Goal: Task Accomplishment & Management: Use online tool/utility

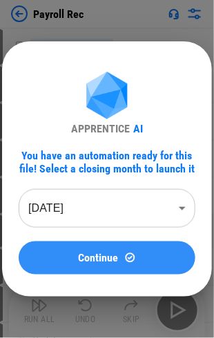
click at [116, 262] on span "Continue" at bounding box center [99, 258] width 40 height 11
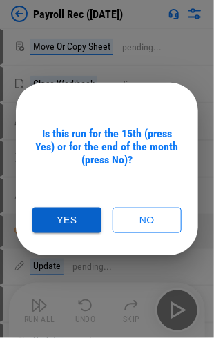
click at [77, 224] on button "Yes" at bounding box center [66, 221] width 69 height 26
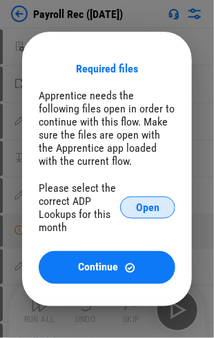
click at [146, 208] on span "Open" at bounding box center [147, 207] width 23 height 11
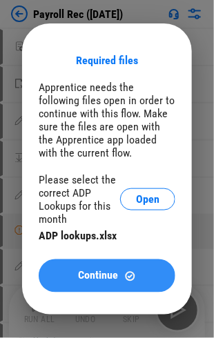
click at [74, 273] on div "Continue" at bounding box center [107, 277] width 104 height 12
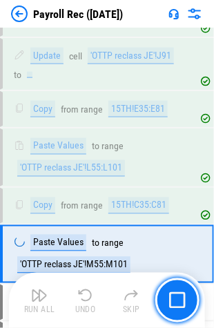
scroll to position [3382, 0]
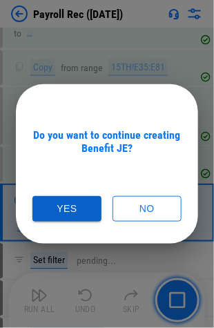
click at [61, 206] on button "Yes" at bounding box center [66, 209] width 69 height 26
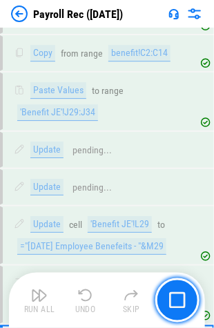
scroll to position [6295, 0]
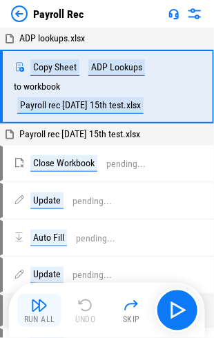
click at [36, 313] on img "button" at bounding box center [39, 305] width 17 height 17
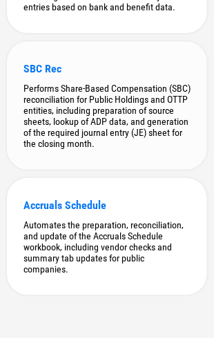
scroll to position [519, 0]
click at [132, 97] on div "Performs Share-Based Compensation (SBC) reconciliation for Public Holdings and …" at bounding box center [106, 116] width 167 height 66
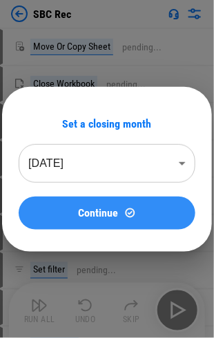
click at [115, 209] on span "Continue" at bounding box center [99, 213] width 40 height 11
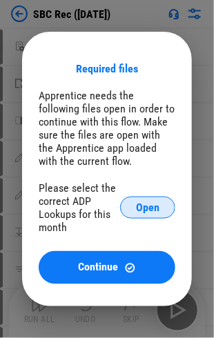
click at [141, 213] on span "Open" at bounding box center [147, 207] width 23 height 11
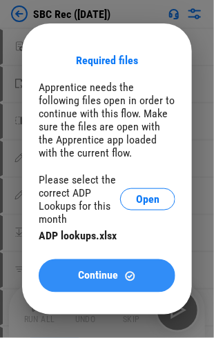
click at [115, 277] on span "Continue" at bounding box center [99, 276] width 40 height 11
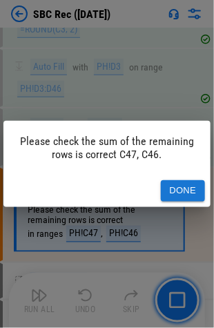
scroll to position [647, 0]
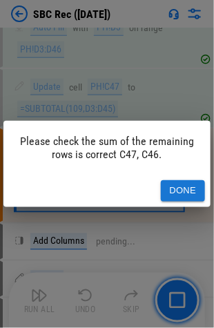
click at [180, 188] on button "Done" at bounding box center [183, 190] width 44 height 21
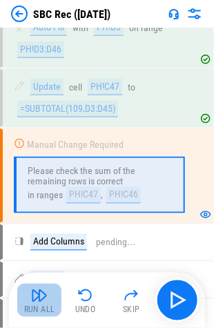
click at [37, 301] on img "button" at bounding box center [39, 295] width 17 height 17
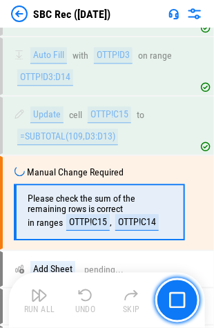
scroll to position [1362, 0]
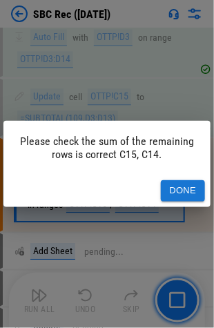
click at [188, 181] on button "Done" at bounding box center [183, 190] width 44 height 21
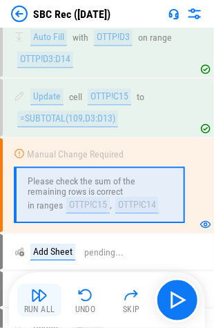
click at [41, 295] on img "button" at bounding box center [39, 295] width 17 height 17
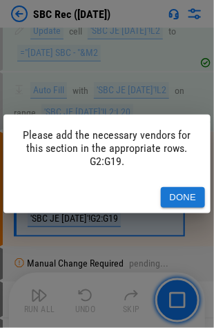
scroll to position [2169, 0]
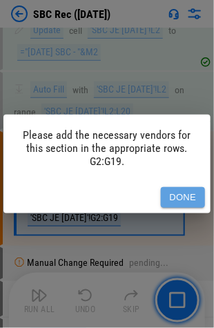
click at [177, 190] on button "Done" at bounding box center [183, 197] width 44 height 21
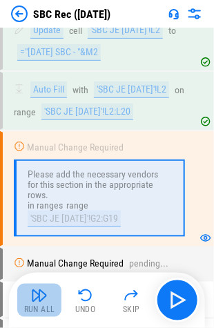
click at [41, 297] on img "button" at bounding box center [39, 295] width 17 height 17
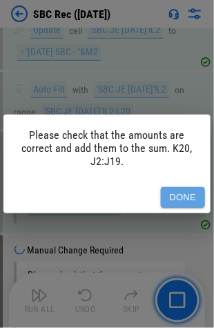
click at [196, 194] on button "Done" at bounding box center [183, 197] width 44 height 21
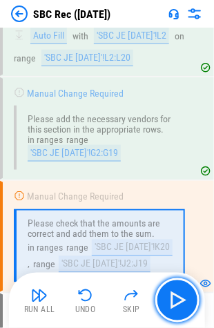
scroll to position [2275, 0]
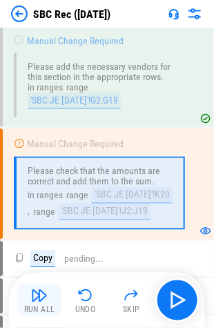
click at [39, 303] on img "button" at bounding box center [39, 295] width 17 height 17
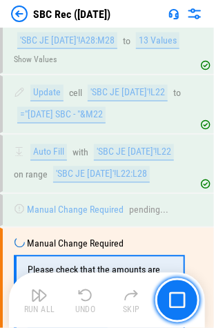
scroll to position [2984, 0]
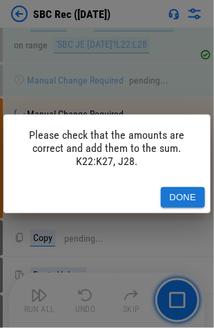
click at [177, 196] on button "Done" at bounding box center [183, 197] width 44 height 21
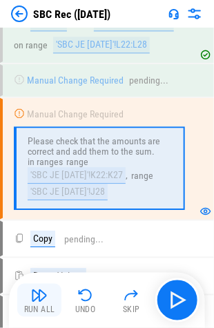
click at [48, 301] on button "Run All" at bounding box center [39, 300] width 44 height 33
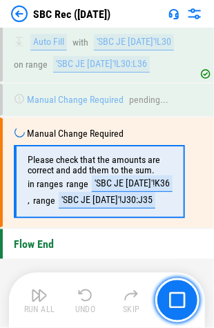
scroll to position [3689, 0]
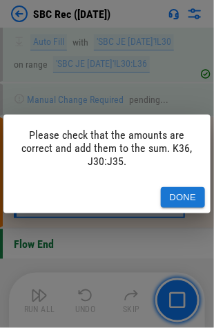
click at [174, 193] on button "Done" at bounding box center [183, 197] width 44 height 21
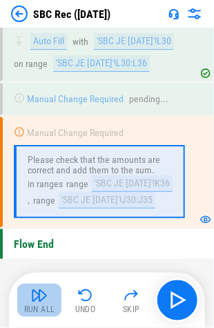
click at [44, 295] on img "button" at bounding box center [39, 295] width 17 height 17
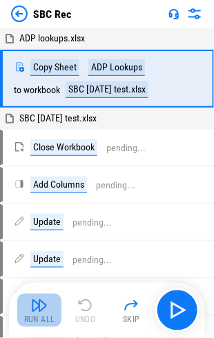
click at [35, 314] on button "Run All" at bounding box center [39, 310] width 44 height 33
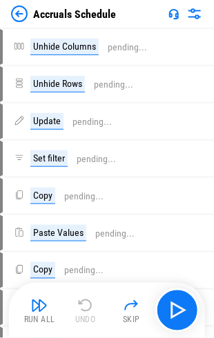
click at [35, 304] on img "button" at bounding box center [39, 305] width 17 height 17
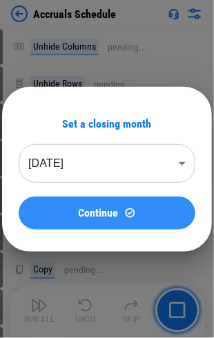
click at [101, 215] on span "Continue" at bounding box center [99, 213] width 40 height 11
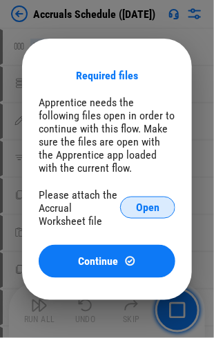
click at [135, 207] on button "Open" at bounding box center [147, 208] width 55 height 22
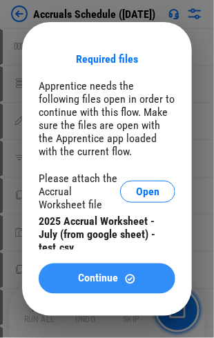
click at [80, 279] on span "Continue" at bounding box center [99, 278] width 40 height 11
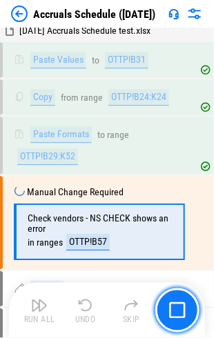
scroll to position [1940, 0]
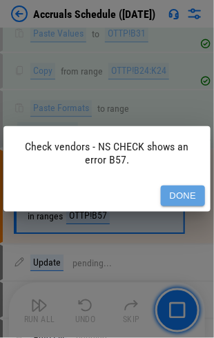
click at [184, 197] on button "Done" at bounding box center [183, 196] width 44 height 21
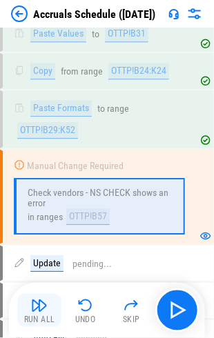
click at [38, 306] on img "button" at bounding box center [39, 305] width 17 height 17
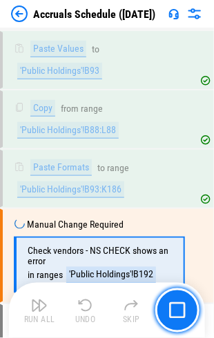
scroll to position [4354, 0]
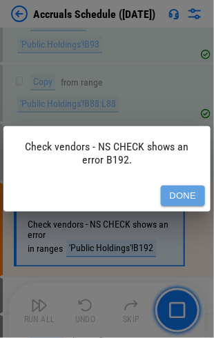
click at [201, 190] on button "Done" at bounding box center [183, 196] width 44 height 21
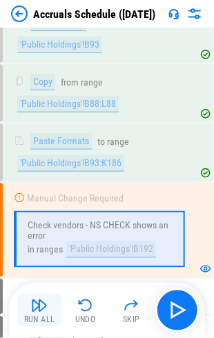
click at [24, 317] on div "Run All" at bounding box center [39, 320] width 31 height 8
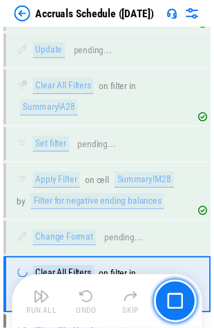
scroll to position [5809, 0]
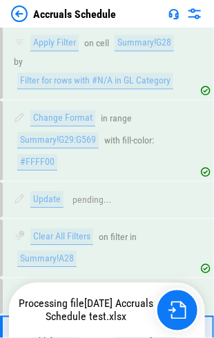
scroll to position [5717, 0]
